Goal: Transaction & Acquisition: Purchase product/service

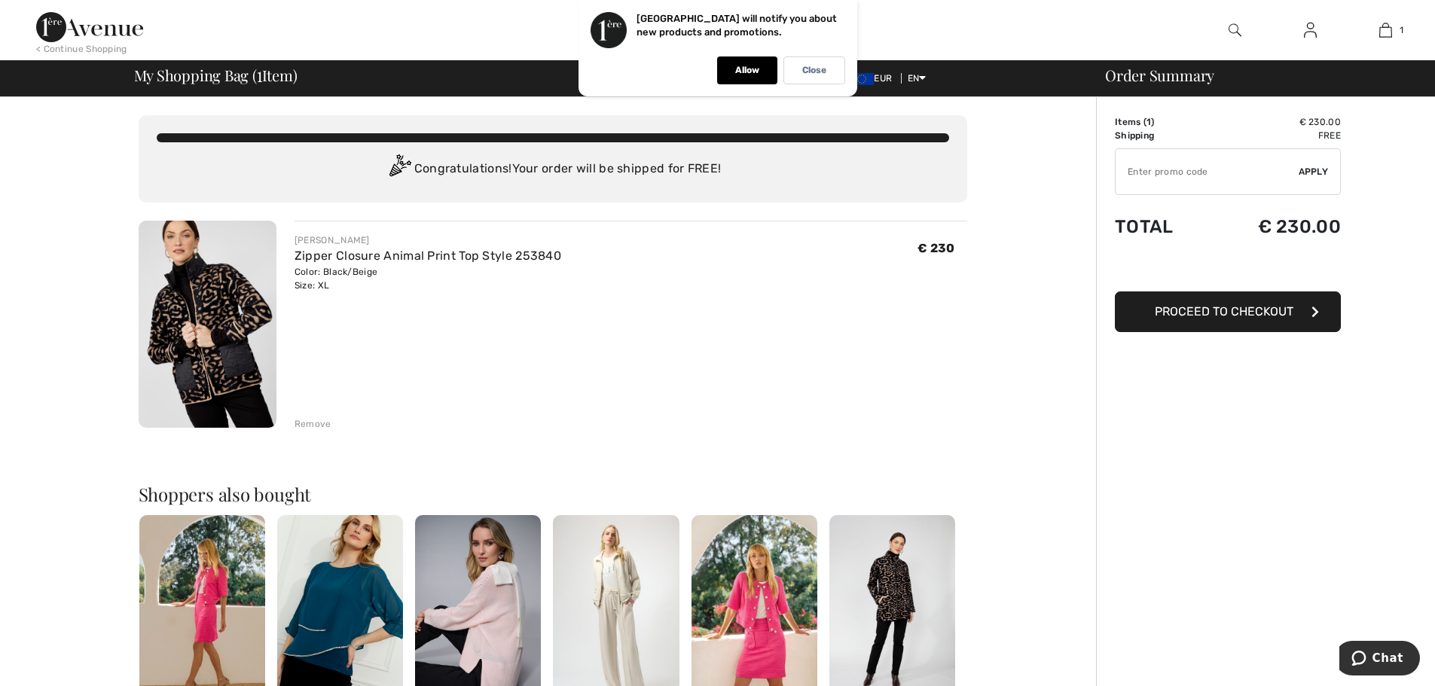
click at [1235, 310] on span "Proceed to Checkout" at bounding box center [1224, 311] width 139 height 14
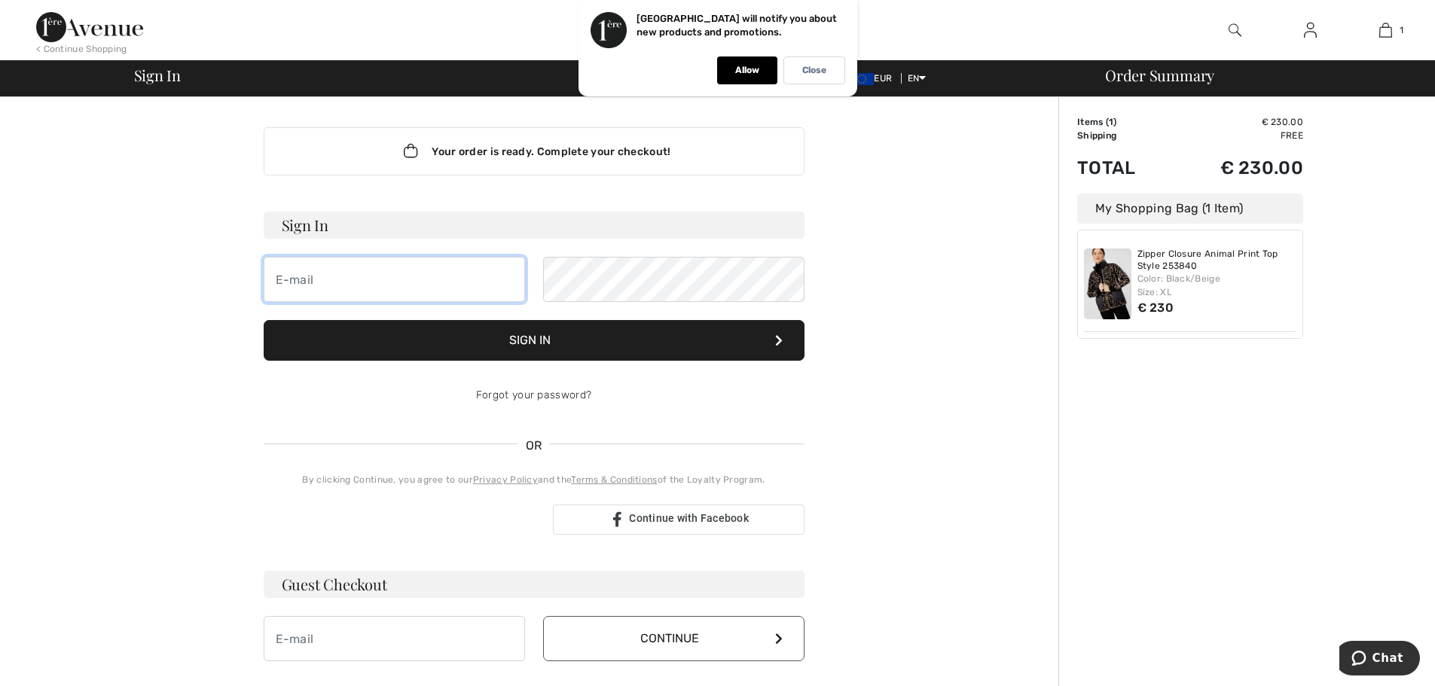
click at [484, 281] on input "email" at bounding box center [394, 279] width 261 height 45
type input "[EMAIL_ADDRESS][DOMAIN_NAME]"
click at [556, 395] on div "Forgot your password?" at bounding box center [534, 395] width 541 height 45
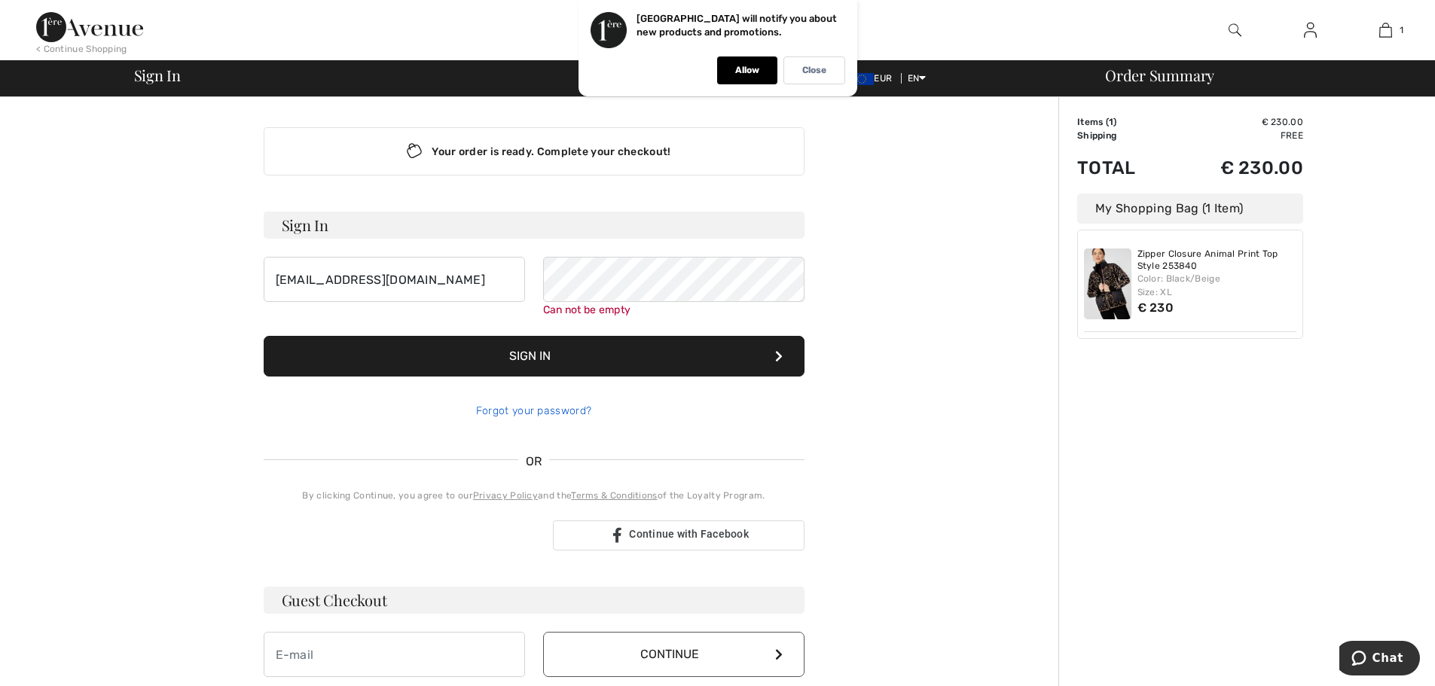
click at [533, 412] on link "Forgot your password?" at bounding box center [533, 411] width 115 height 13
click at [533, 412] on div "Your order is ready. Complete your checkout! Sign In wads@hetschol.nl Can not b…" at bounding box center [534, 401] width 565 height 609
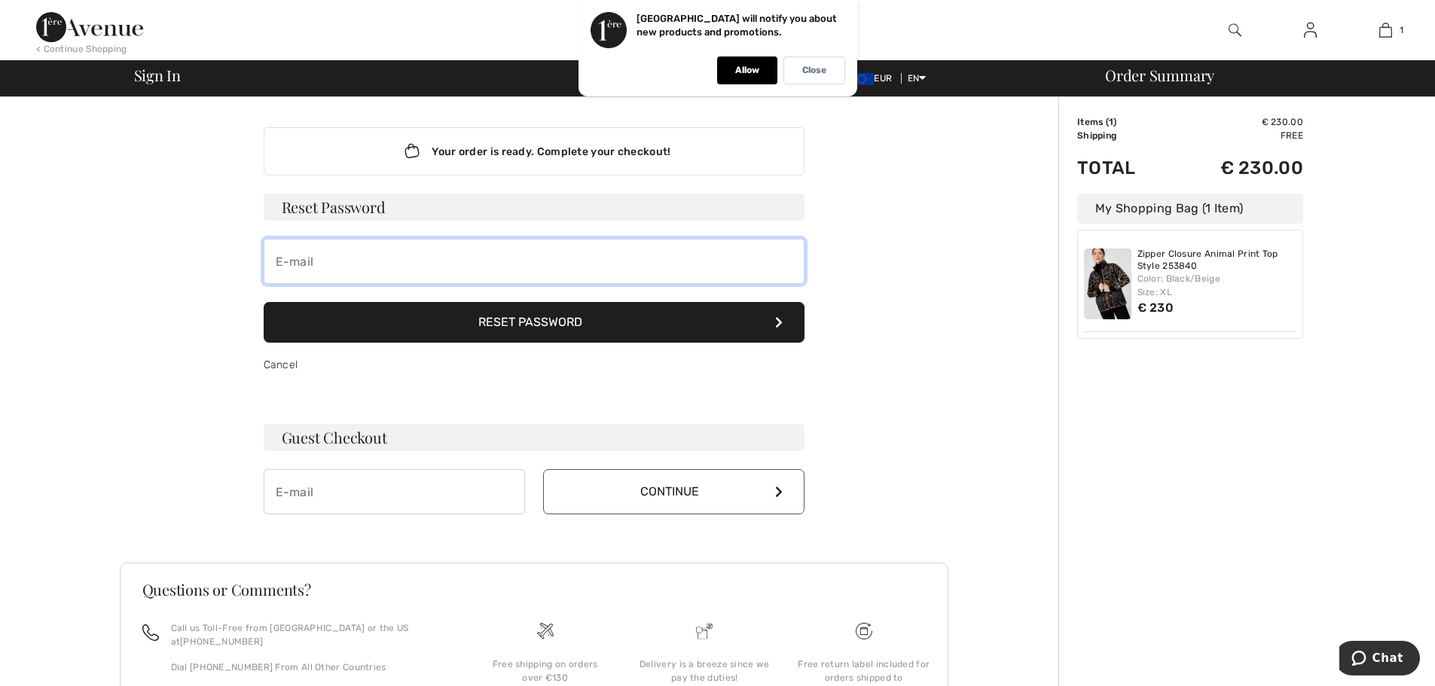
click at [389, 268] on input "email" at bounding box center [534, 261] width 541 height 45
type input "[EMAIL_ADDRESS][DOMAIN_NAME]"
click at [514, 327] on button "Reset Password" at bounding box center [534, 322] width 541 height 41
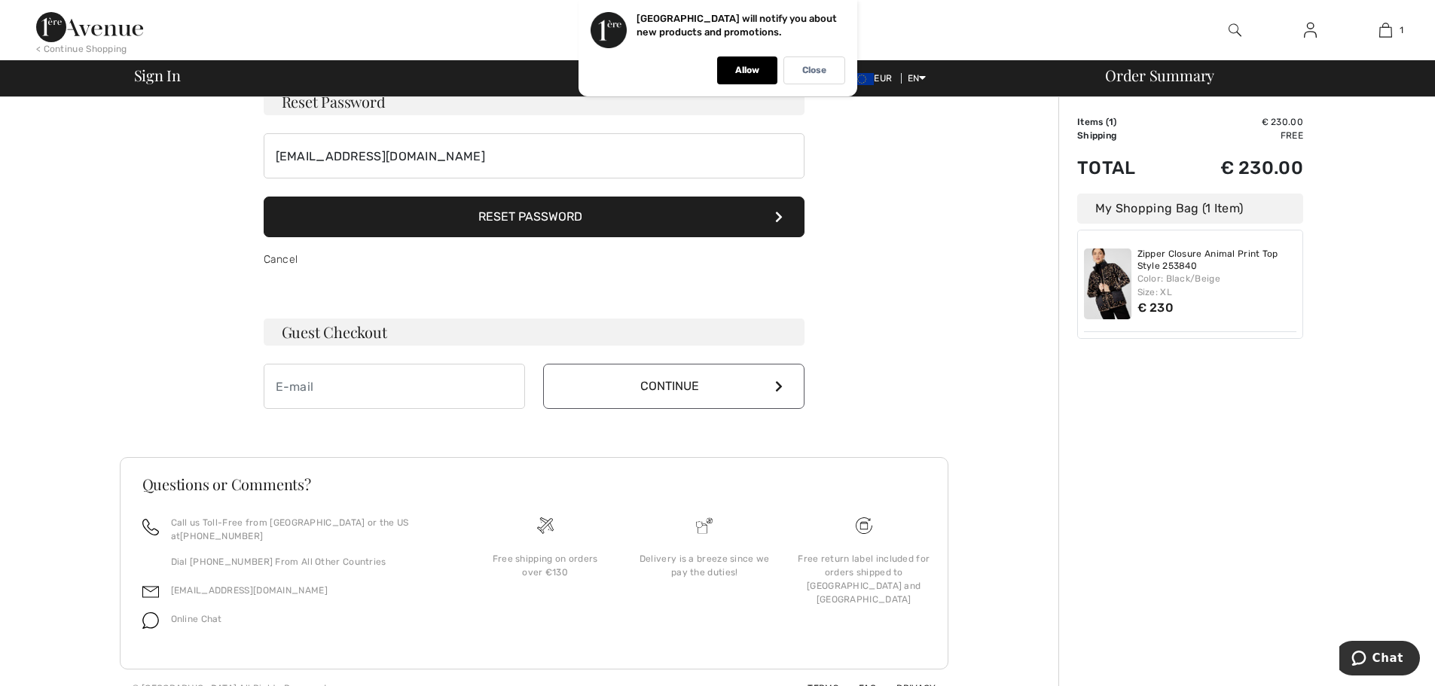
scroll to position [113, 0]
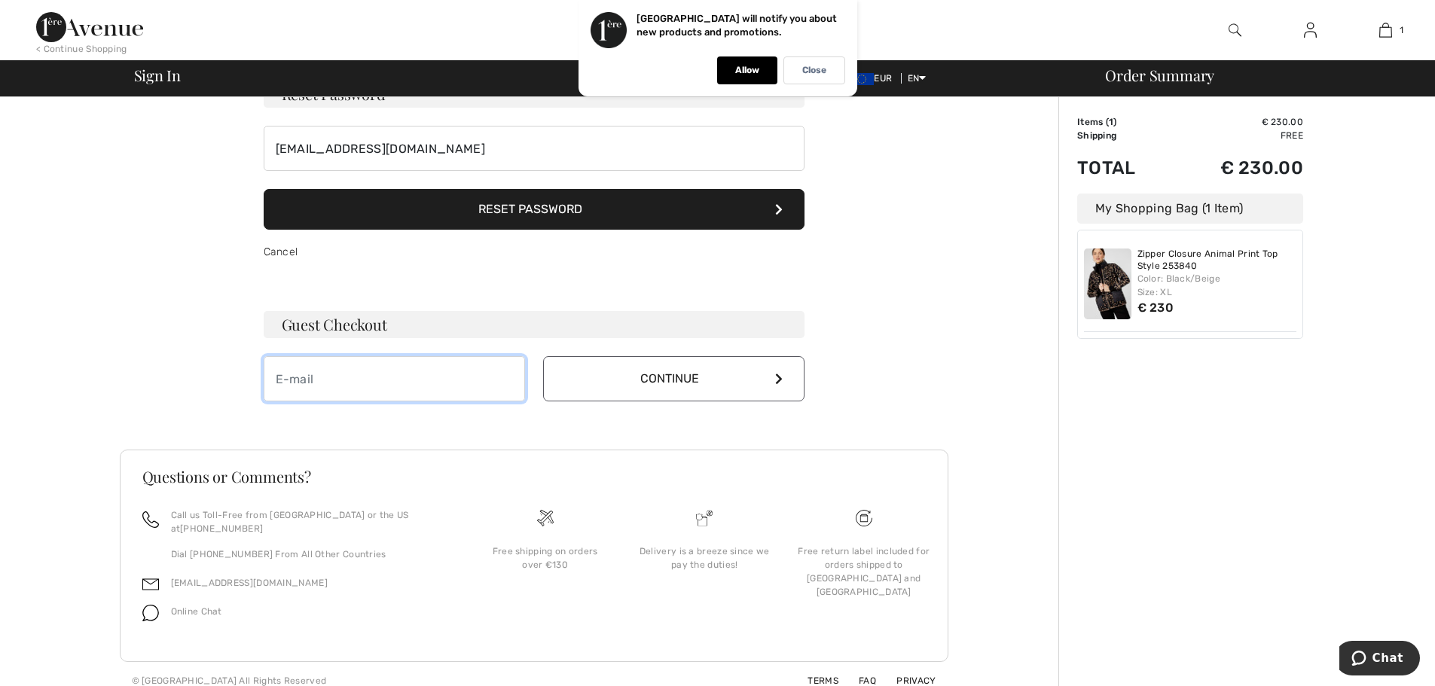
click at [423, 375] on input "email" at bounding box center [394, 378] width 261 height 45
type input "[EMAIL_ADDRESS][DOMAIN_NAME]"
click at [776, 377] on icon at bounding box center [779, 379] width 8 height 12
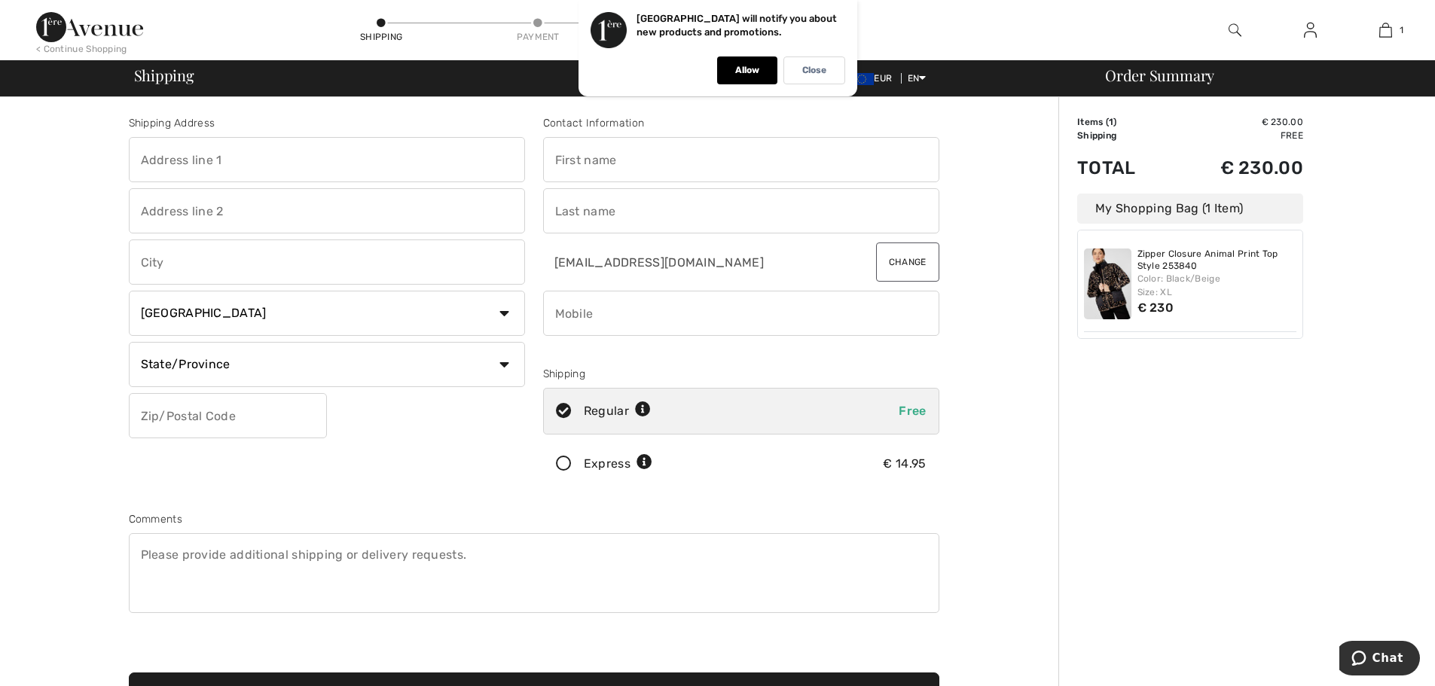
click at [680, 164] on input "text" at bounding box center [741, 159] width 396 height 45
type input "willemien"
click at [705, 214] on input "text" at bounding box center [741, 210] width 396 height 45
type input "aan de stegge"
type input "wilpsedijk"
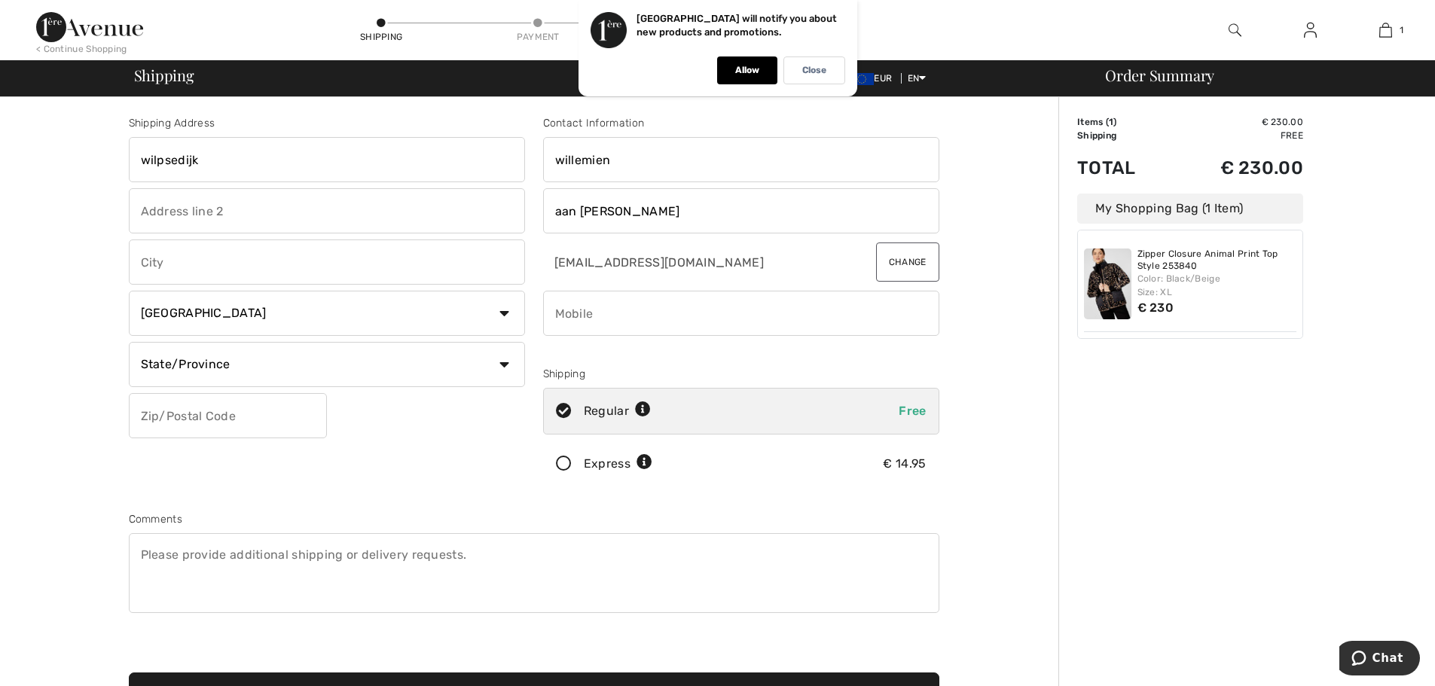
type input "10"
type input "Wilp"
select select "NL"
type input "7384CC"
type input "0570613644"
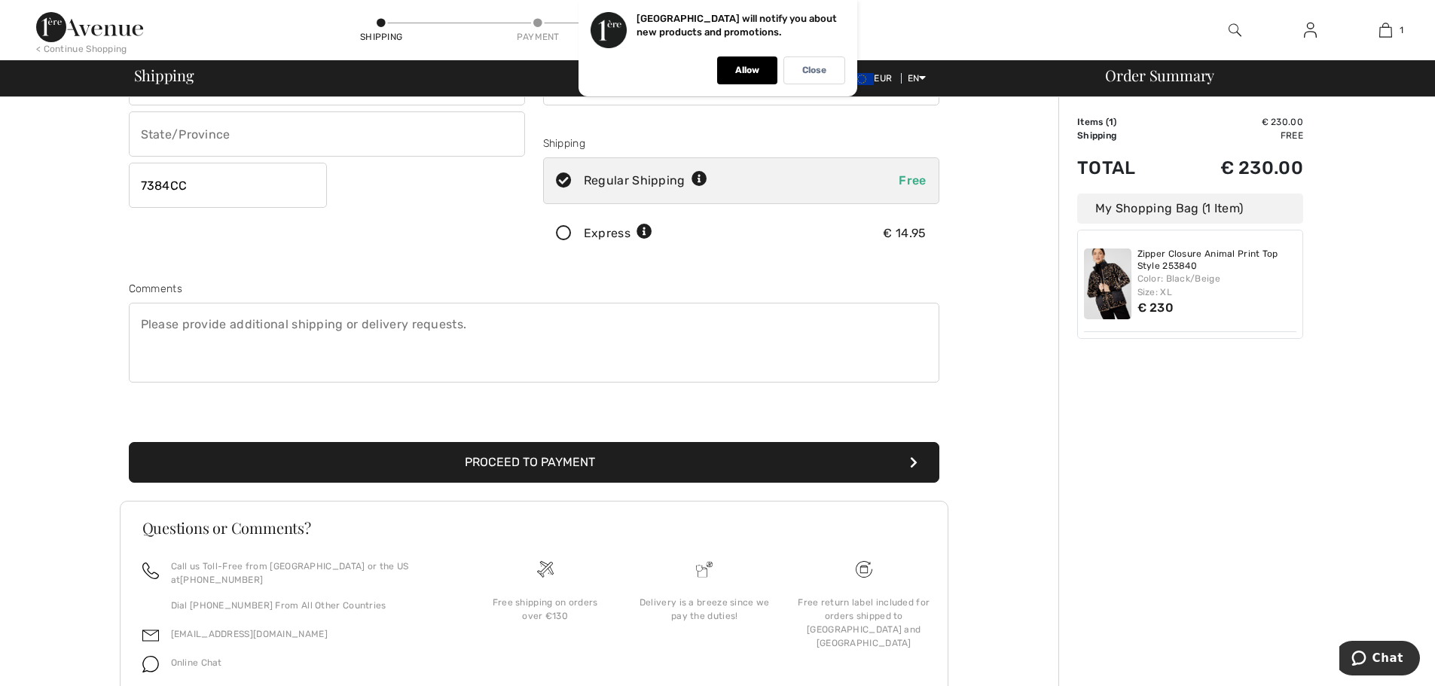
scroll to position [282, 0]
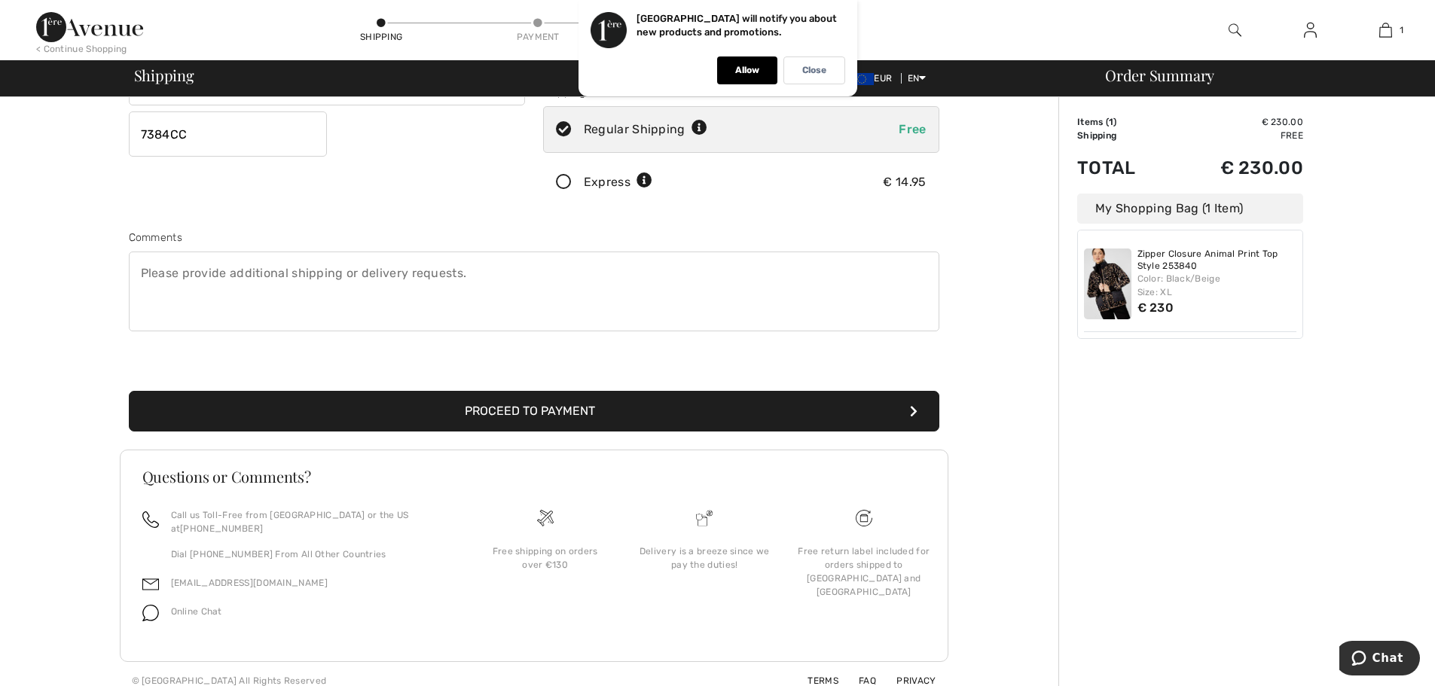
click at [582, 414] on button "Proceed to Payment" at bounding box center [534, 411] width 811 height 41
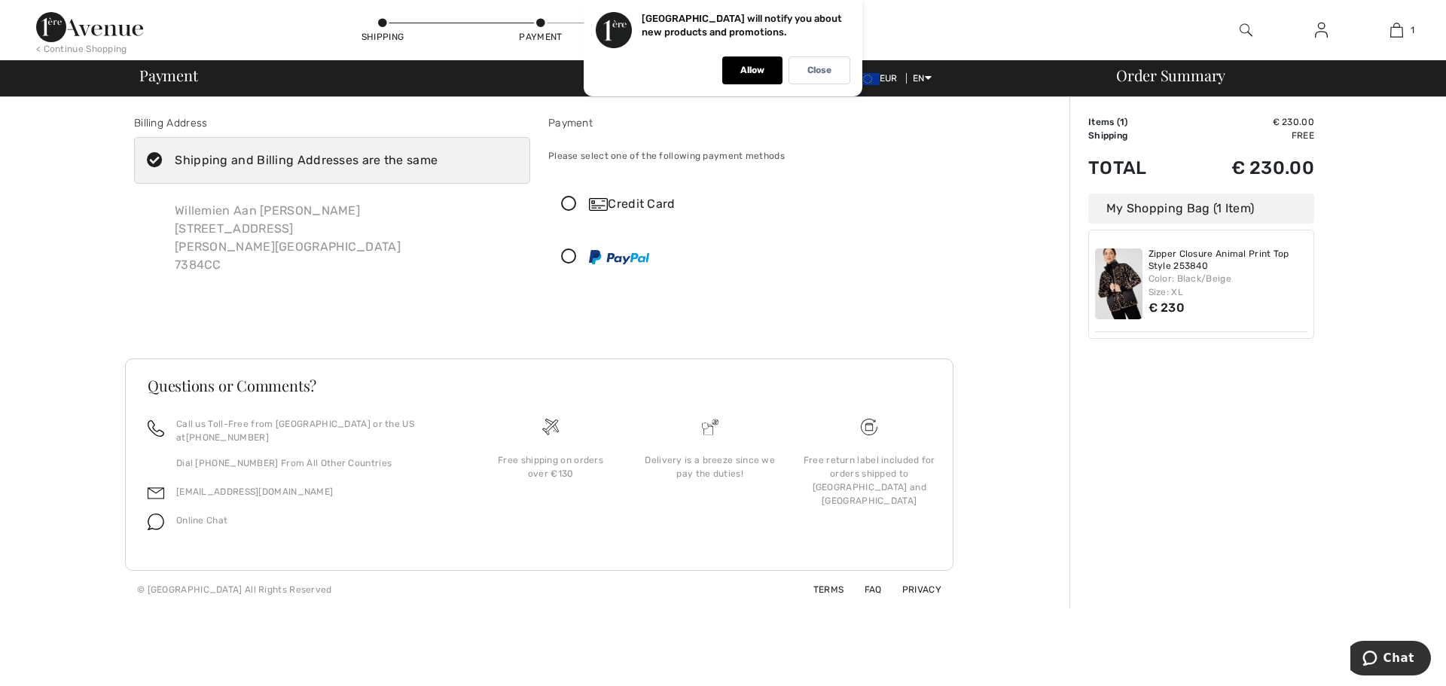
click at [565, 205] on icon at bounding box center [569, 205] width 40 height 16
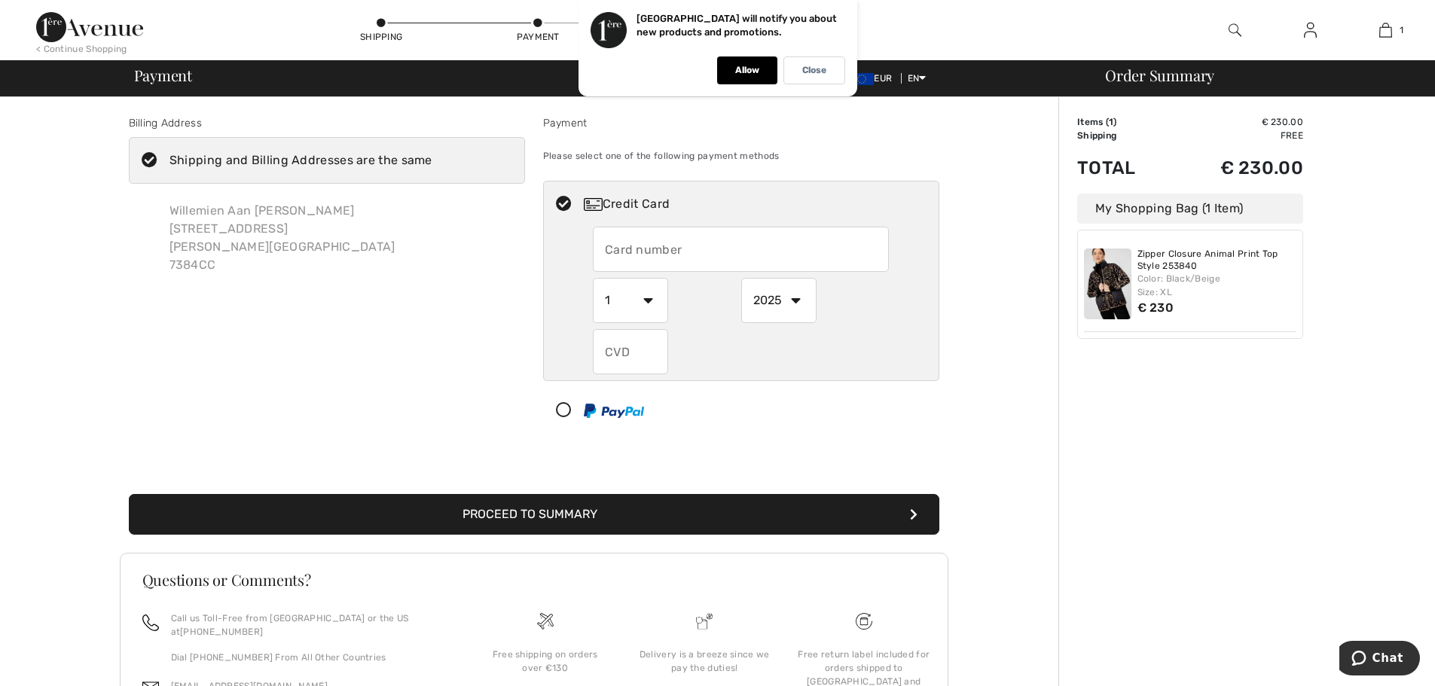
click at [699, 251] on input "text" at bounding box center [741, 249] width 296 height 45
type input "5310750071999993"
click at [647, 300] on select "1 2 3 4 5 6 7 8 9 10 11 12" at bounding box center [630, 300] width 75 height 45
select select "5"
click at [593, 278] on select "1 2 3 4 5 6 7 8 9 10 11 12" at bounding box center [630, 300] width 75 height 45
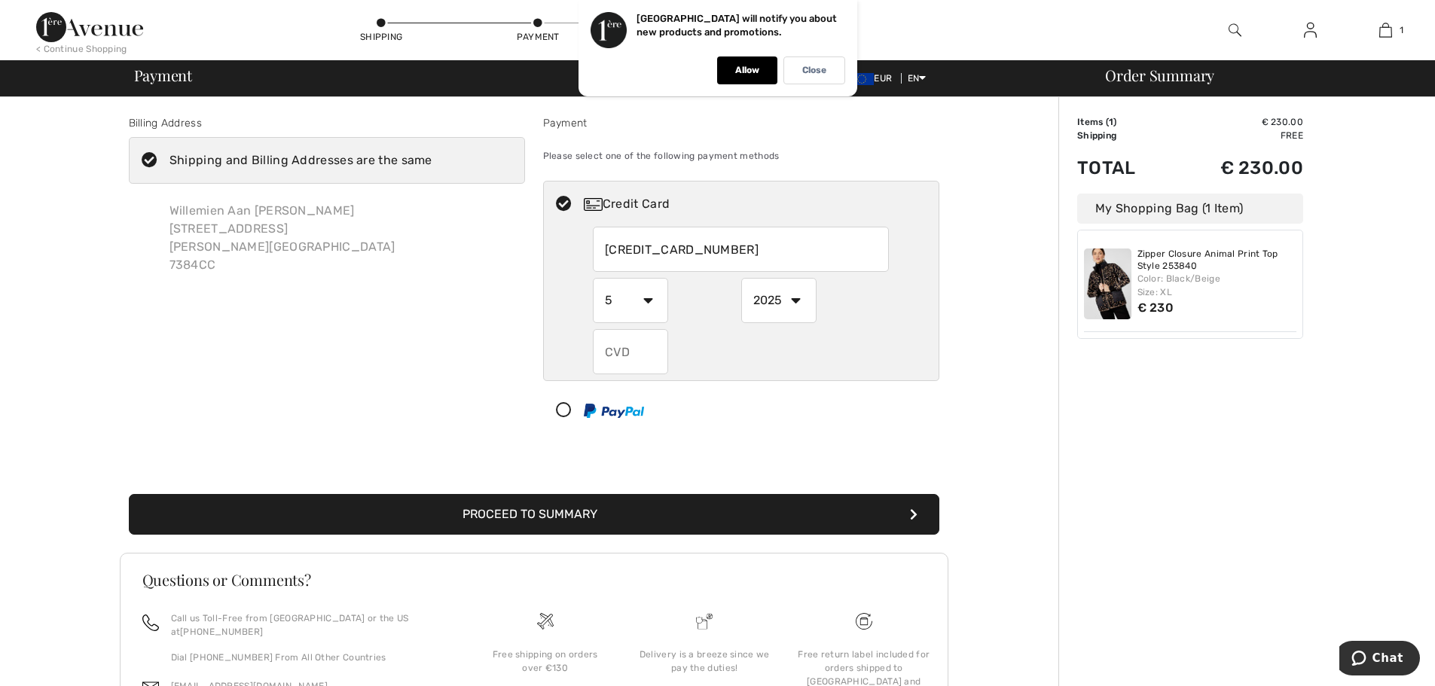
click at [794, 298] on select "2025 2026 2027 2028 2029 2030 2031 2032 2033 2034 2035" at bounding box center [778, 300] width 75 height 45
select select "2030"
click at [741, 278] on select "2025 2026 2027 2028 2029 2030 2031 2032 2033 2034 2035" at bounding box center [778, 300] width 75 height 45
click at [659, 354] on input "text" at bounding box center [630, 351] width 75 height 45
type input "499"
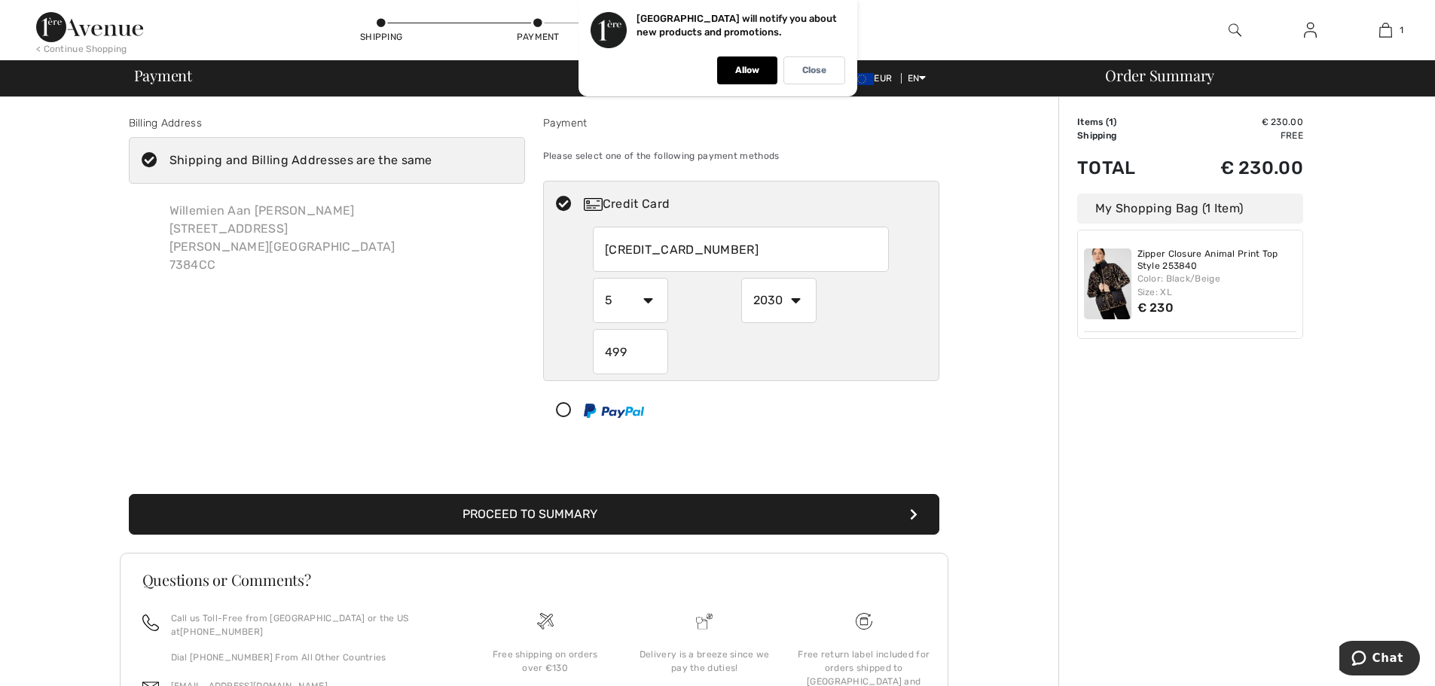
click at [541, 512] on button "Proceed to Summary" at bounding box center [534, 514] width 811 height 41
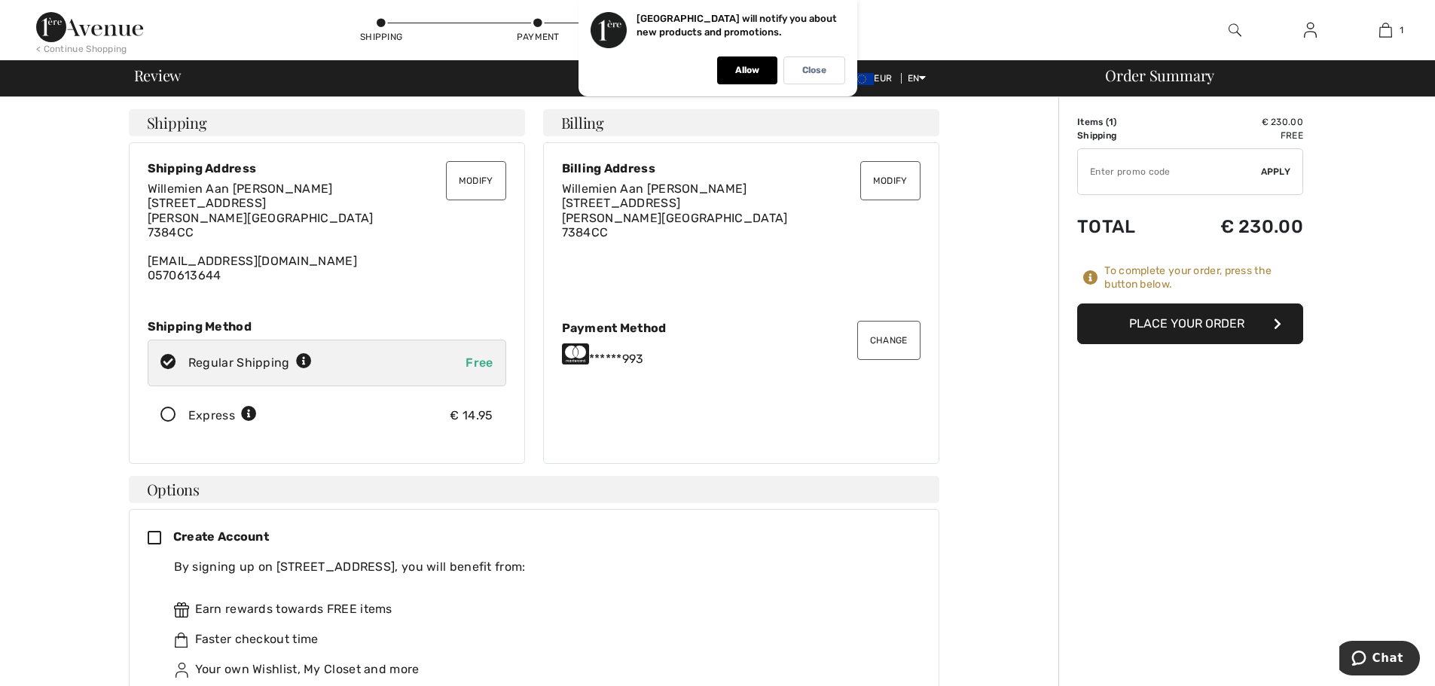
click at [1170, 322] on button "Place Your Order" at bounding box center [1190, 324] width 226 height 41
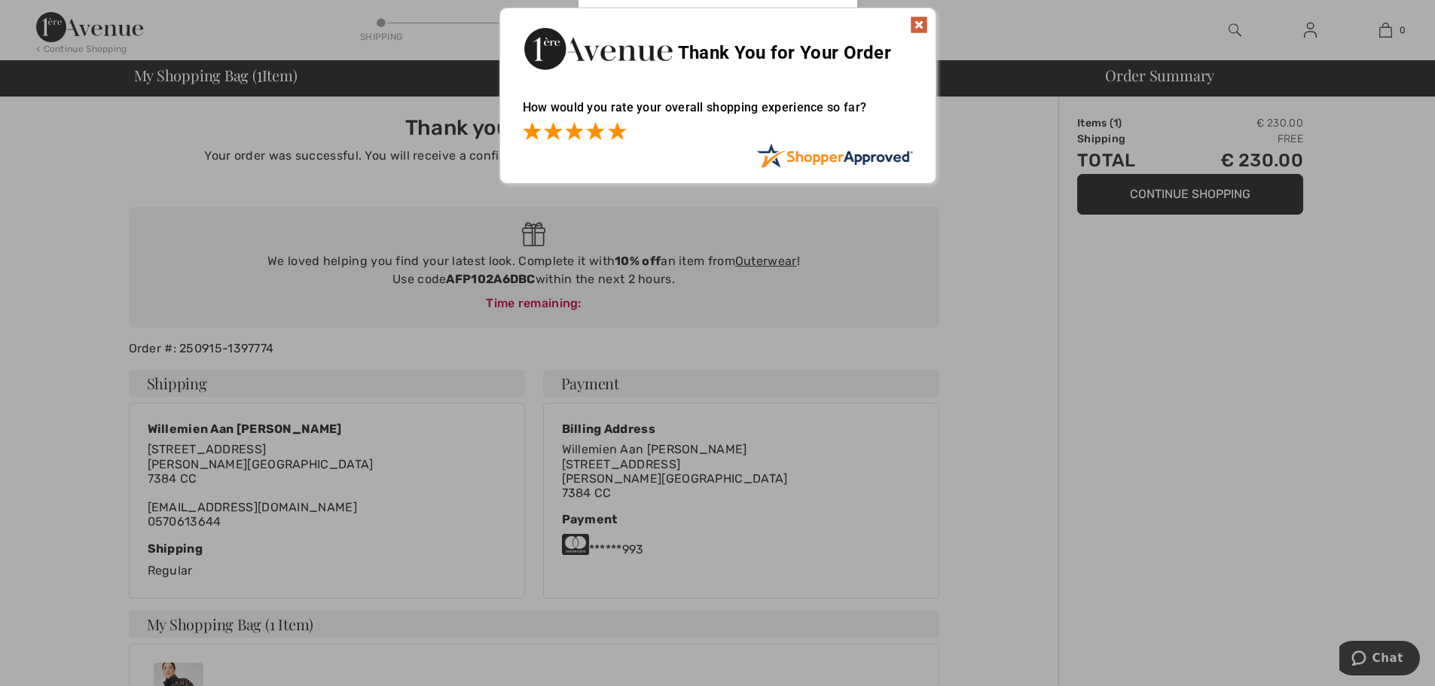
click at [614, 132] on span at bounding box center [617, 131] width 18 height 18
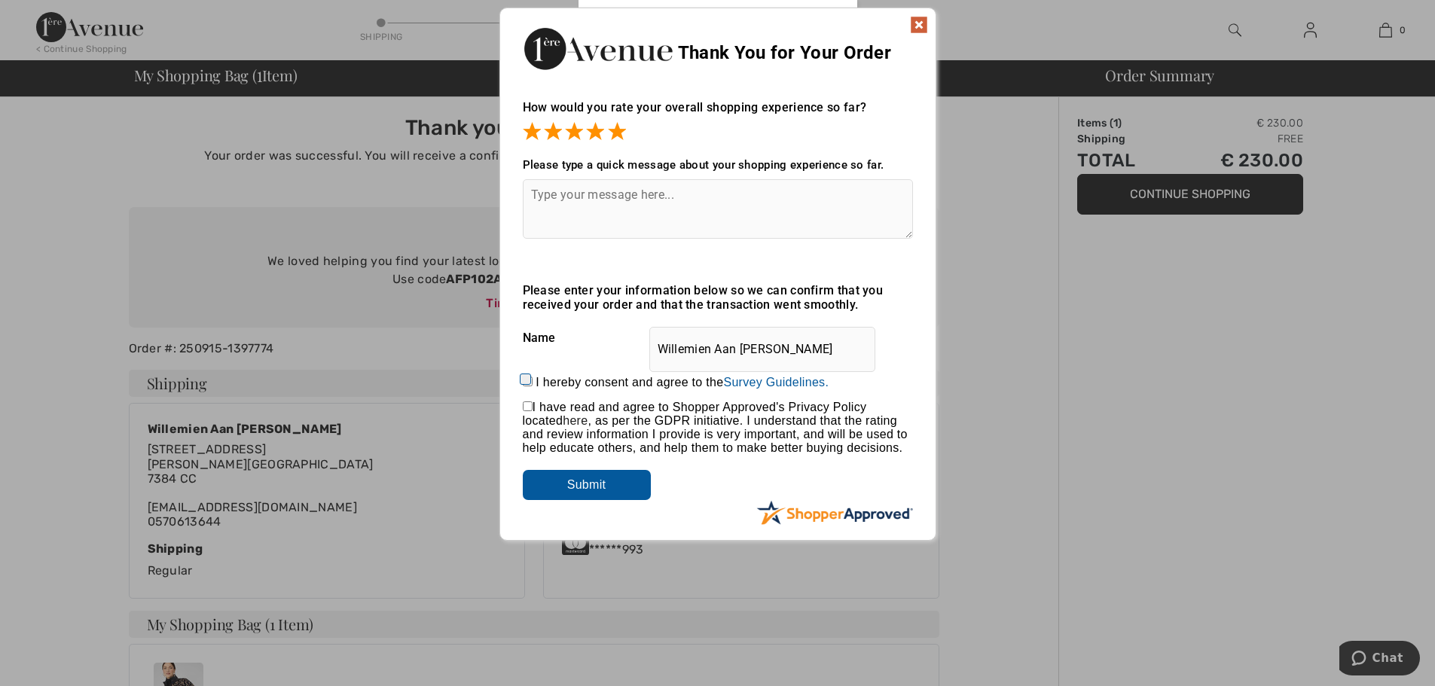
click at [594, 480] on input "Submit" at bounding box center [587, 485] width 128 height 30
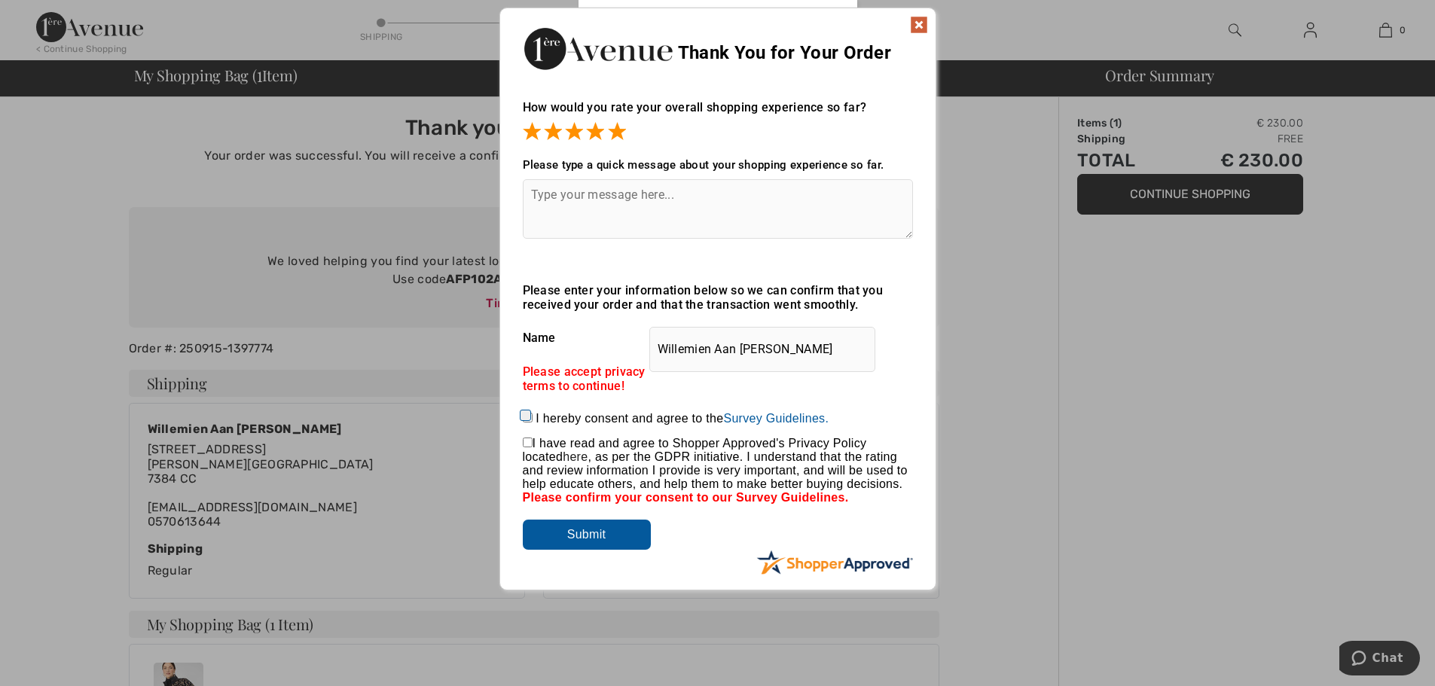
drag, startPoint x: 522, startPoint y: 414, endPoint x: 506, endPoint y: 421, distance: 17.2
click at [523, 414] on input "I hereby consent and agree to the By submitting a review, you grant permission …" at bounding box center [528, 418] width 10 height 10
click at [597, 532] on input "Submit" at bounding box center [587, 535] width 128 height 30
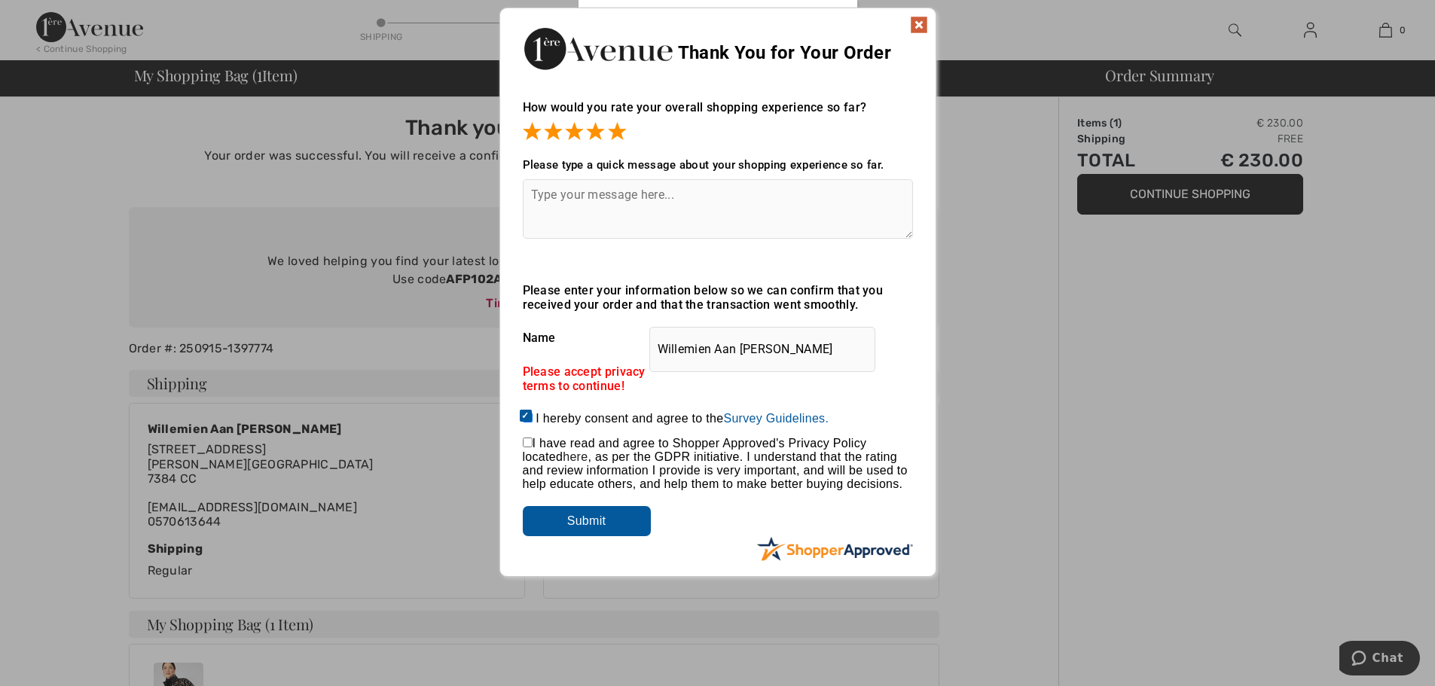
click at [584, 522] on input "Submit" at bounding box center [587, 521] width 128 height 30
click at [523, 413] on input "I hereby consent and agree to the By submitting a review, you grant permission …" at bounding box center [528, 418] width 10 height 10
checkbox input "false"
click at [524, 441] on input "checkbox" at bounding box center [528, 443] width 10 height 10
checkbox input "true"
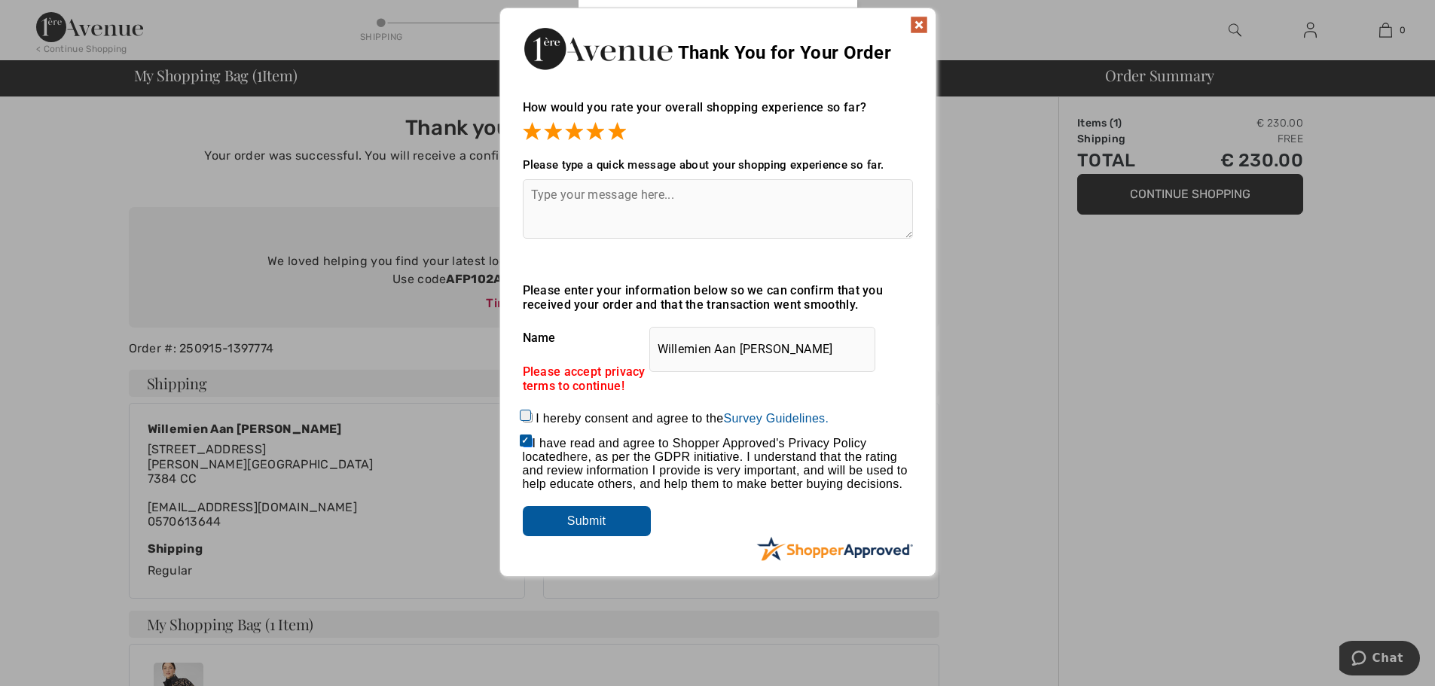
click at [588, 519] on input "Submit" at bounding box center [587, 521] width 128 height 30
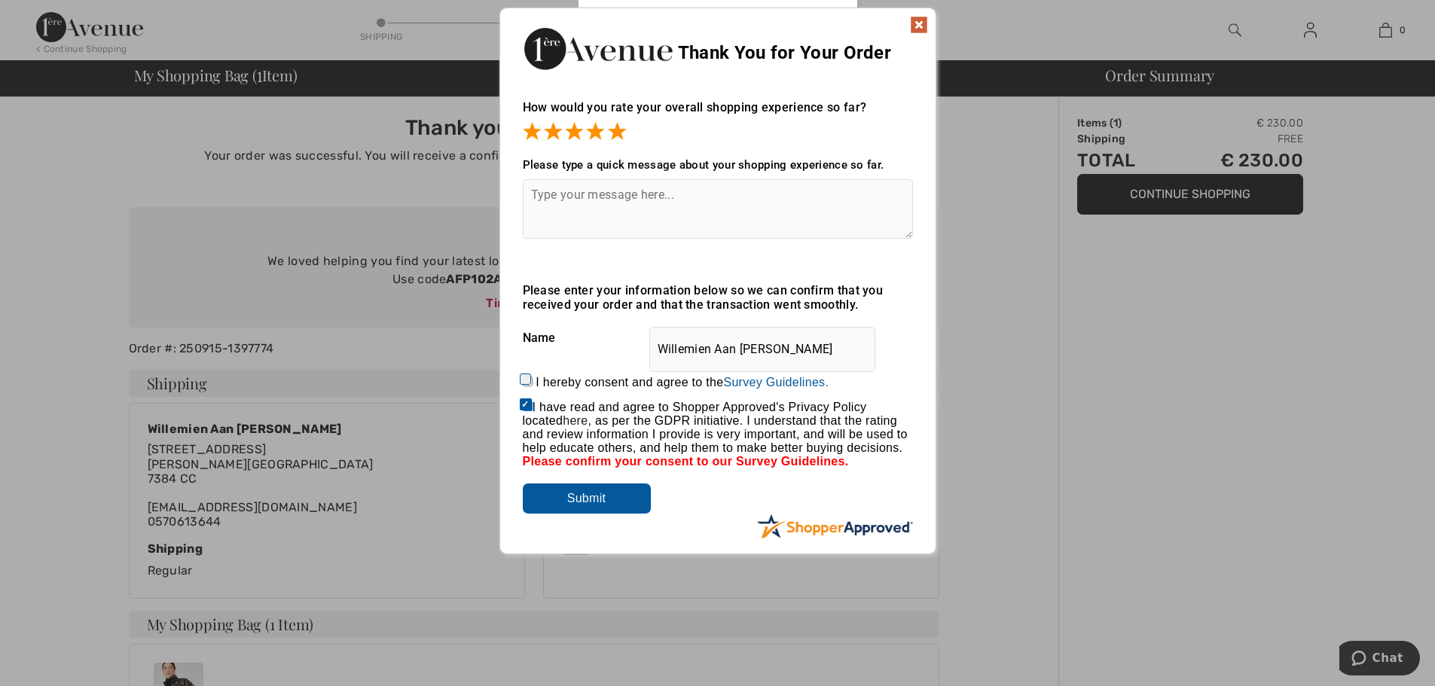
click at [528, 378] on input "I hereby consent and agree to the By submitting a review, you grant permission …" at bounding box center [528, 382] width 10 height 10
checkbox input "true"
click at [578, 496] on input "Submit" at bounding box center [587, 499] width 128 height 30
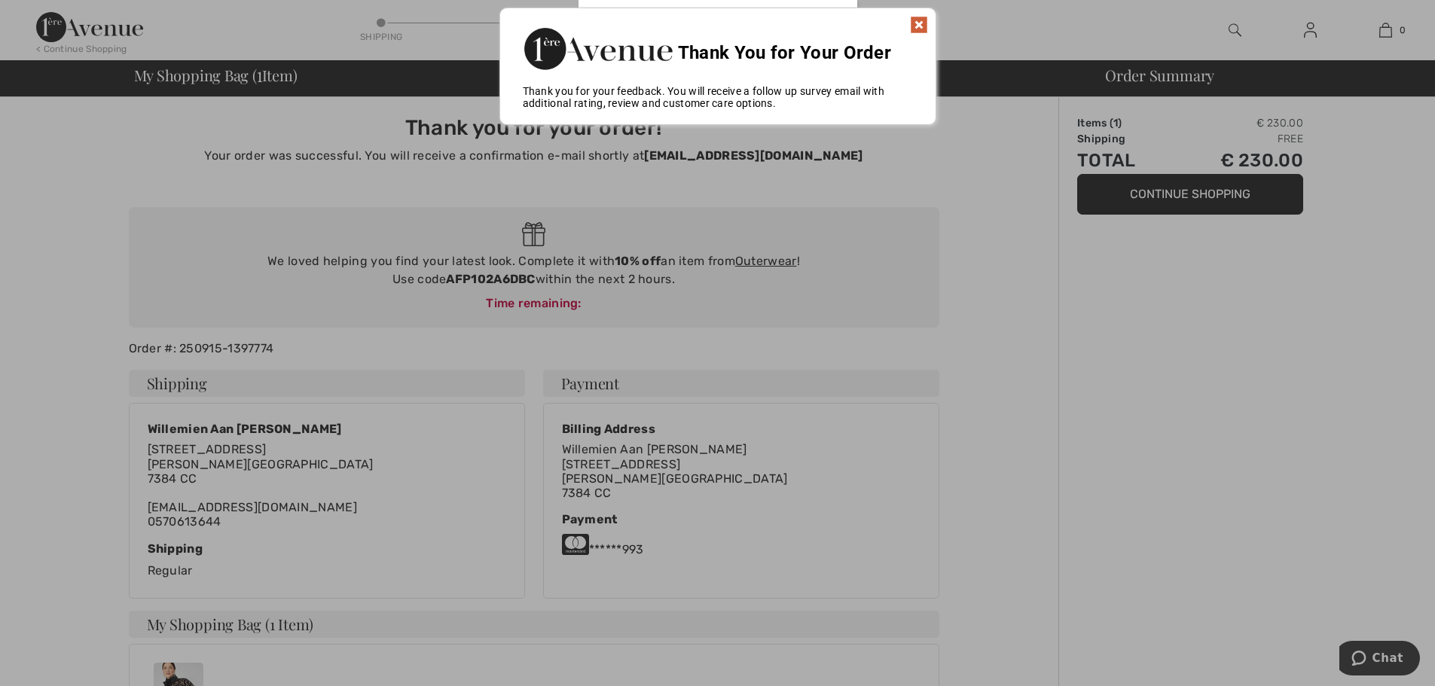
click at [917, 23] on img at bounding box center [919, 25] width 18 height 18
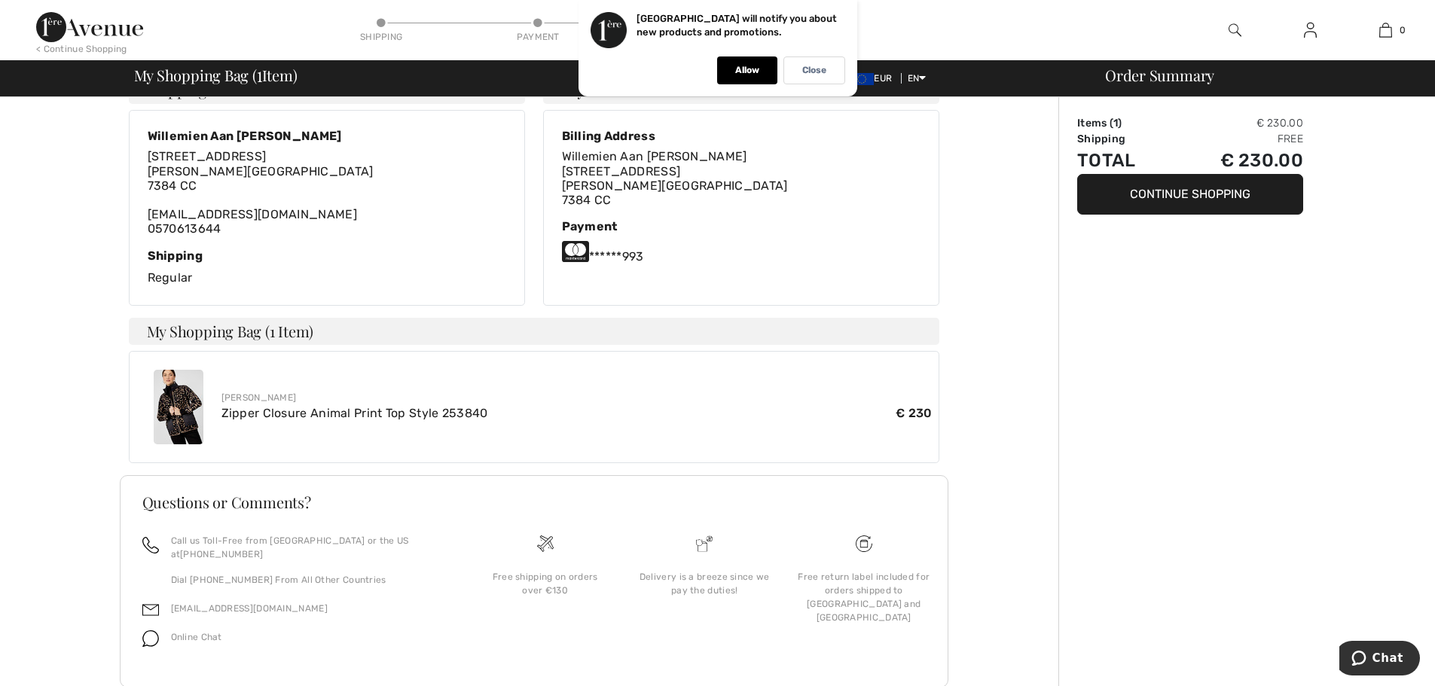
scroll to position [301, 0]
